Goal: Task Accomplishment & Management: Manage account settings

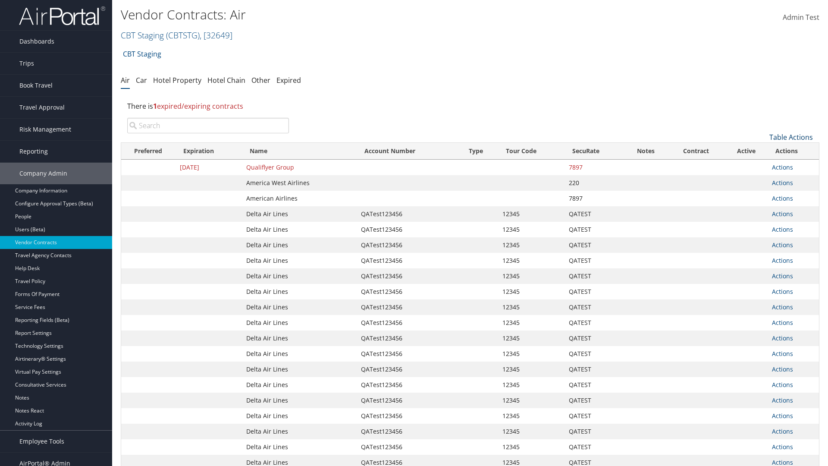
click at [791, 137] on link "Table Actions" at bounding box center [791, 136] width 44 height 9
click at [762, 194] on link "Page Length" at bounding box center [762, 194] width 113 height 15
click at [762, 181] on link "50" at bounding box center [762, 180] width 113 height 15
click at [791, 137] on link "Table Actions" at bounding box center [791, 136] width 44 height 9
click at [762, 194] on link "Page Length" at bounding box center [762, 194] width 113 height 15
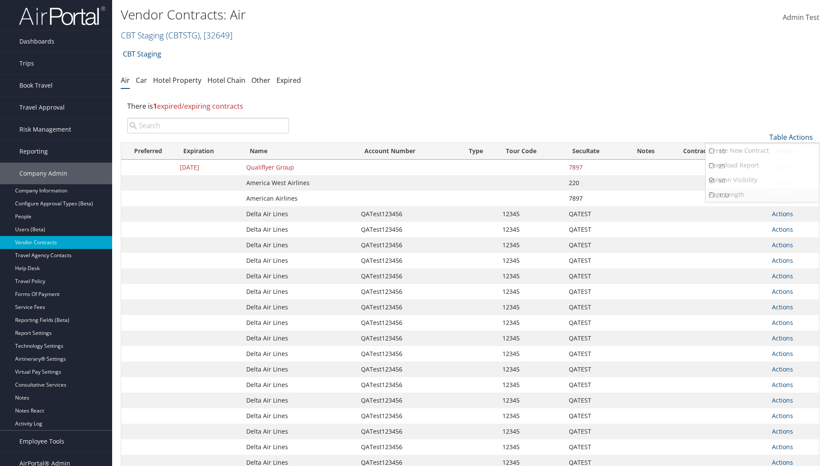
click at [762, 195] on link "100" at bounding box center [762, 195] width 113 height 15
click at [791, 137] on link "Table Actions" at bounding box center [791, 136] width 44 height 9
click at [762, 194] on link "Page Length" at bounding box center [762, 194] width 113 height 15
click at [762, 151] on link "10" at bounding box center [762, 151] width 113 height 15
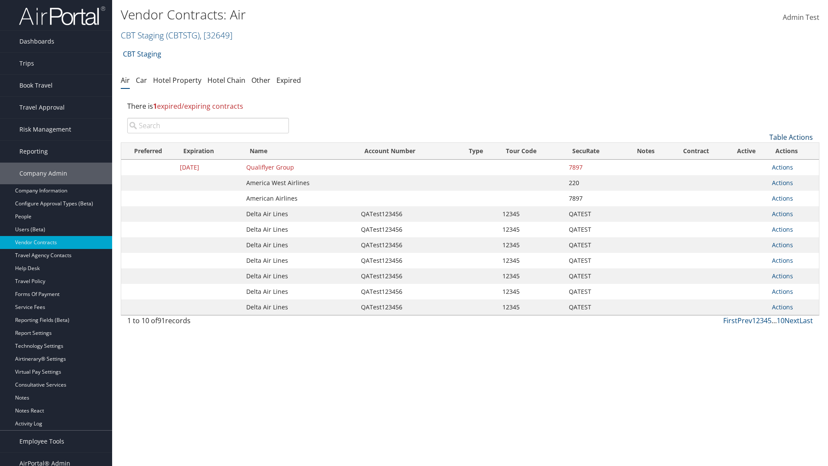
click at [791, 137] on link "Table Actions" at bounding box center [791, 136] width 44 height 9
click at [762, 194] on link "Page Length" at bounding box center [762, 194] width 113 height 15
click at [762, 166] on link "25" at bounding box center [762, 166] width 113 height 15
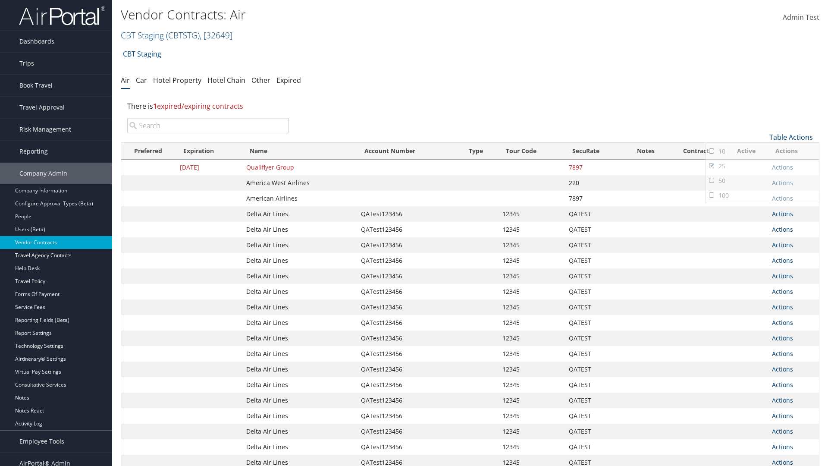
click at [791, 137] on link "Table Actions" at bounding box center [791, 136] width 44 height 9
click at [762, 180] on link "Column Visibility" at bounding box center [762, 180] width 113 height 15
click at [762, 151] on link "Expiration" at bounding box center [762, 151] width 113 height 15
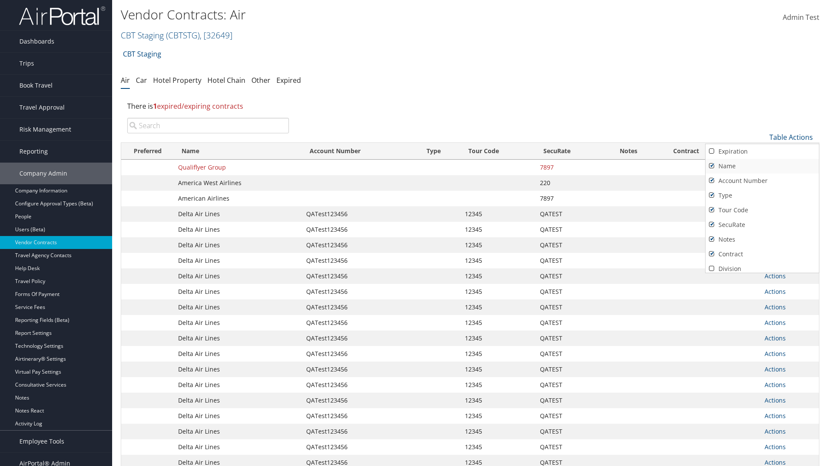
click at [762, 166] on link "Name" at bounding box center [762, 166] width 113 height 15
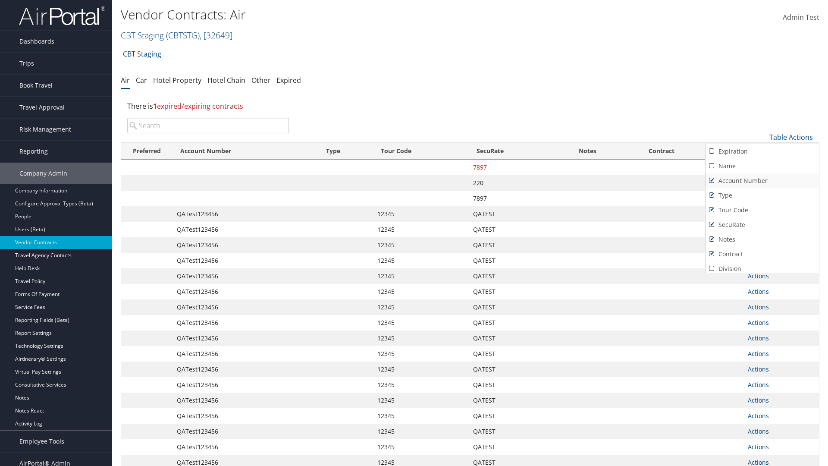
click at [762, 181] on link "Account Number" at bounding box center [762, 180] width 113 height 15
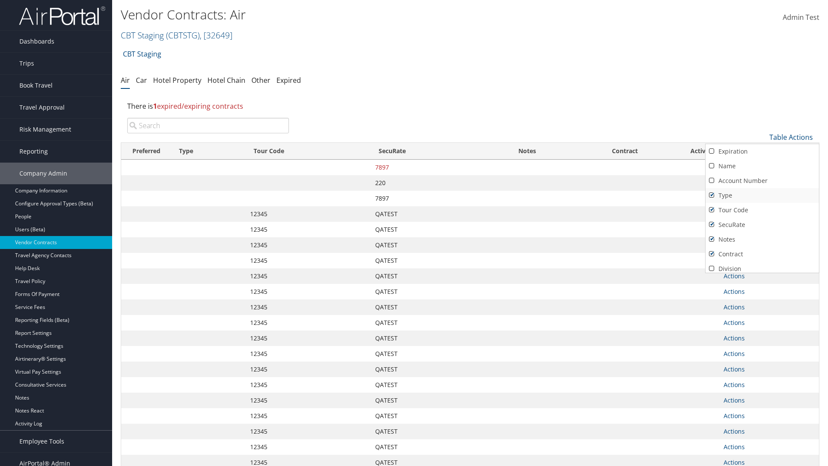
click at [762, 195] on link "Type" at bounding box center [762, 195] width 113 height 15
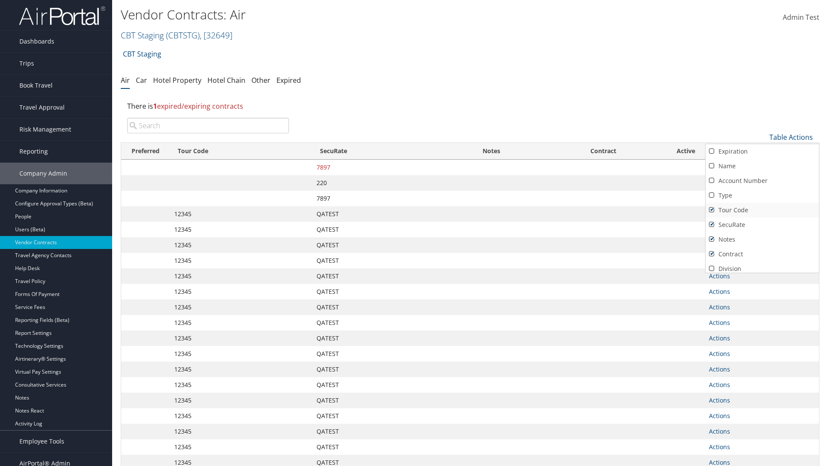
click at [762, 210] on link "Tour Code" at bounding box center [762, 210] width 113 height 15
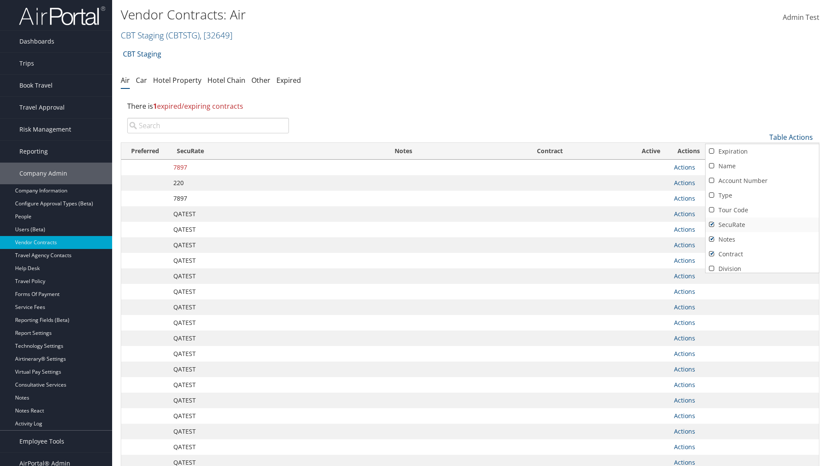
click at [762, 225] on link "SecuRate" at bounding box center [762, 224] width 113 height 15
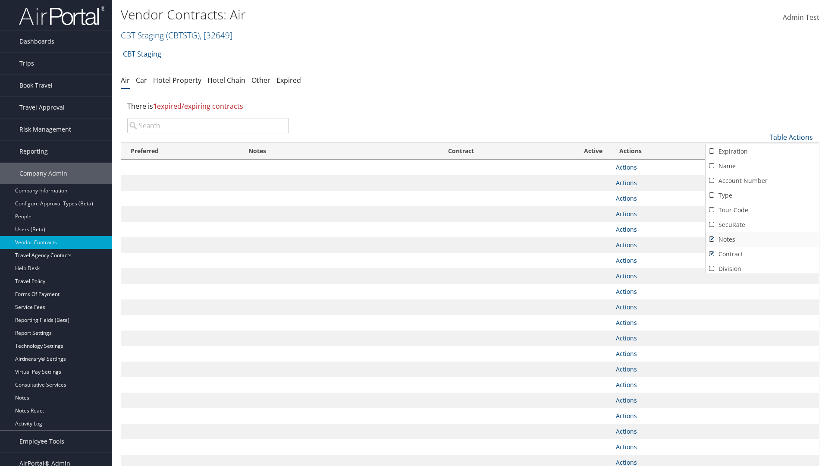
click at [762, 239] on link "Notes" at bounding box center [762, 239] width 113 height 15
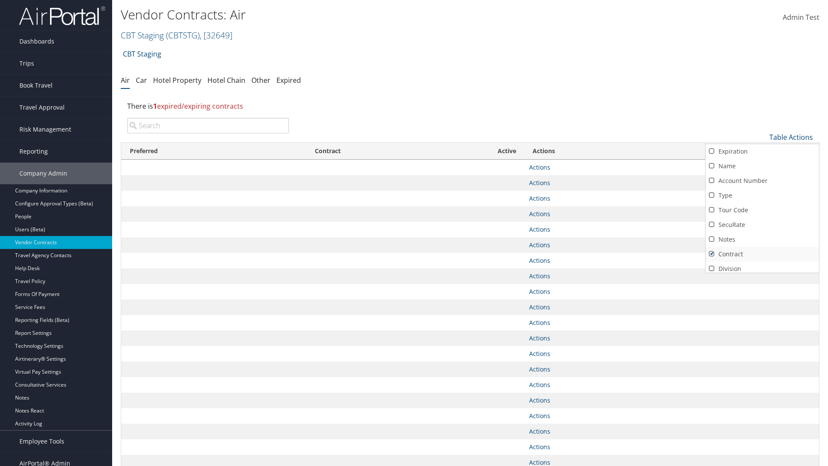
click at [762, 254] on link "Contract" at bounding box center [762, 254] width 113 height 15
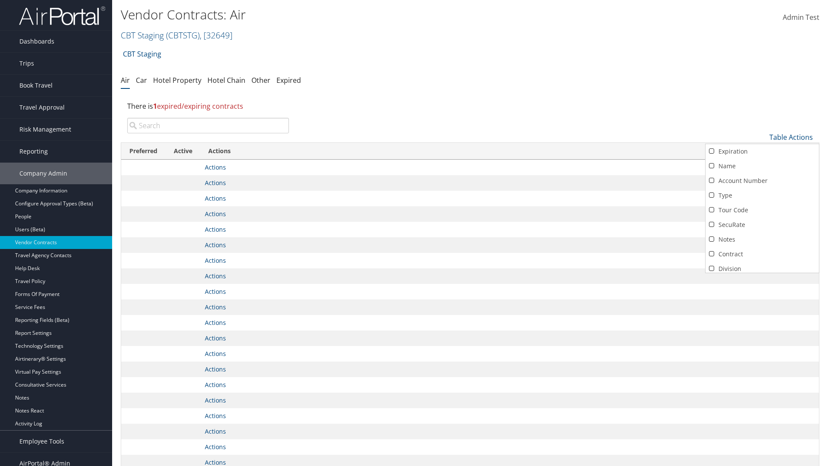
click at [762, 276] on link "Active" at bounding box center [762, 283] width 113 height 15
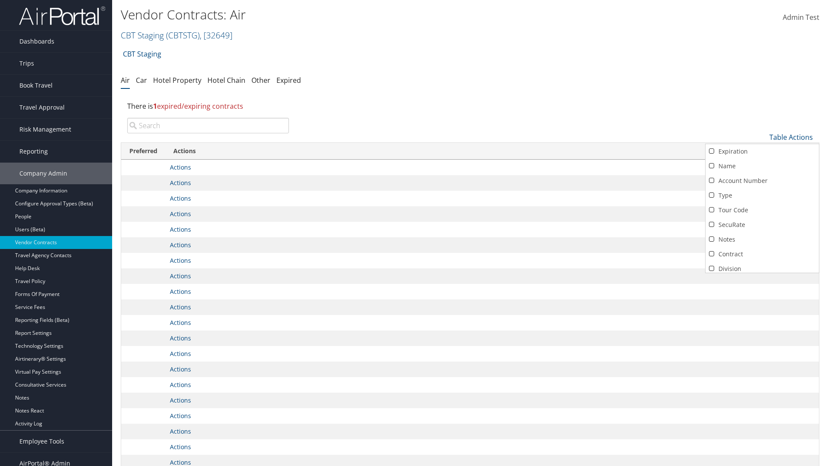
scroll to position [75, 0]
click at [762, 84] on link "Expiration" at bounding box center [762, 76] width 113 height 15
